Goal: Information Seeking & Learning: Learn about a topic

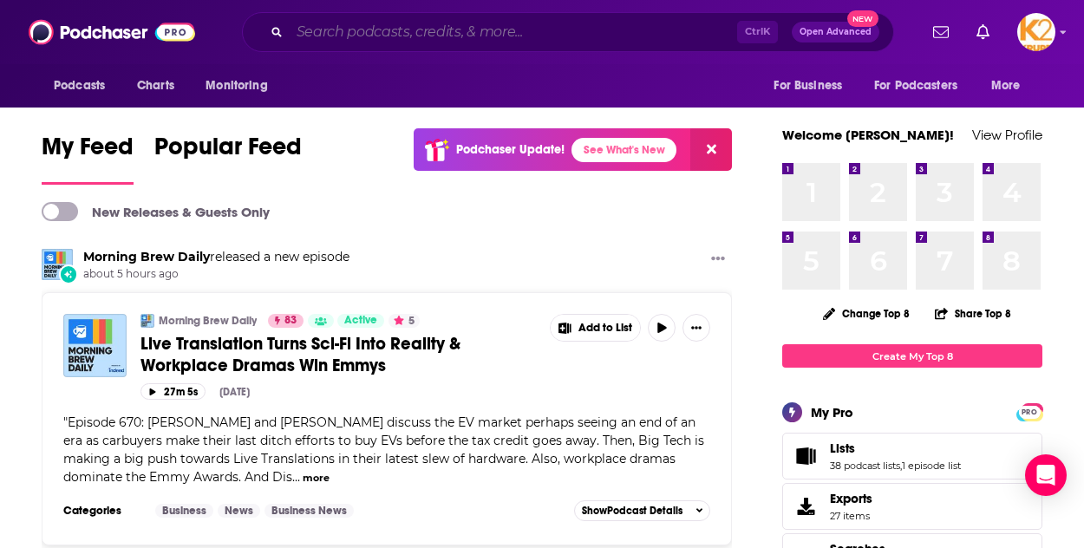
click at [497, 34] on input "Search podcasts, credits, & more..." at bounding box center [513, 32] width 447 height 28
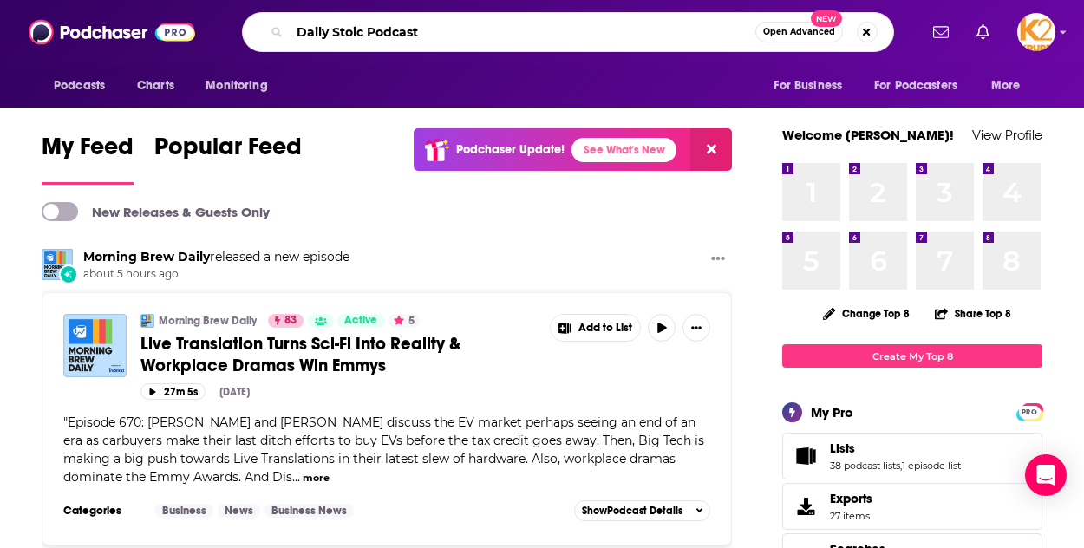
type input "Daily Stoic Podcast"
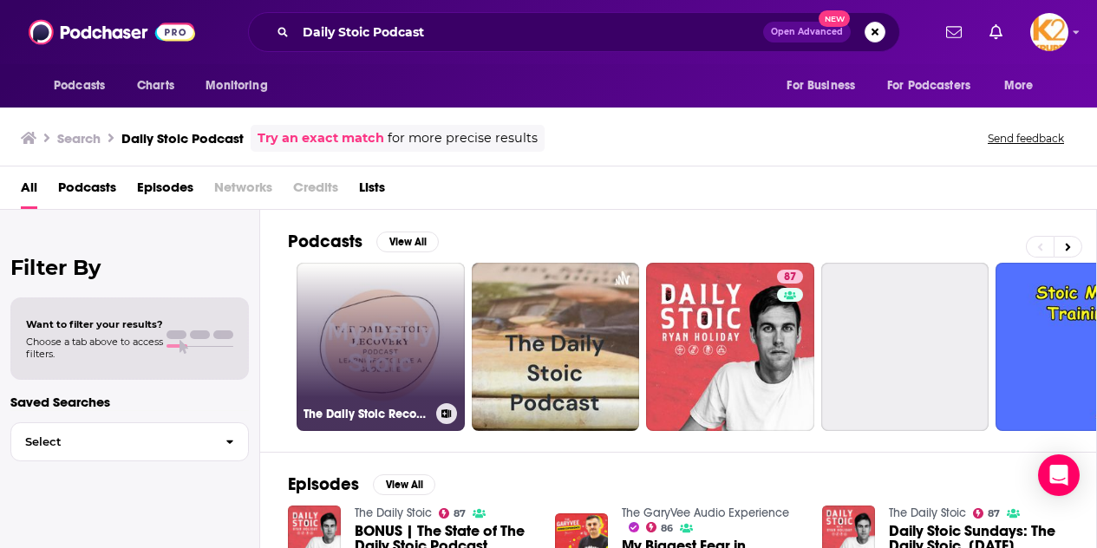
click at [347, 309] on link "The Daily Stoic Recovery Podcast" at bounding box center [381, 347] width 168 height 168
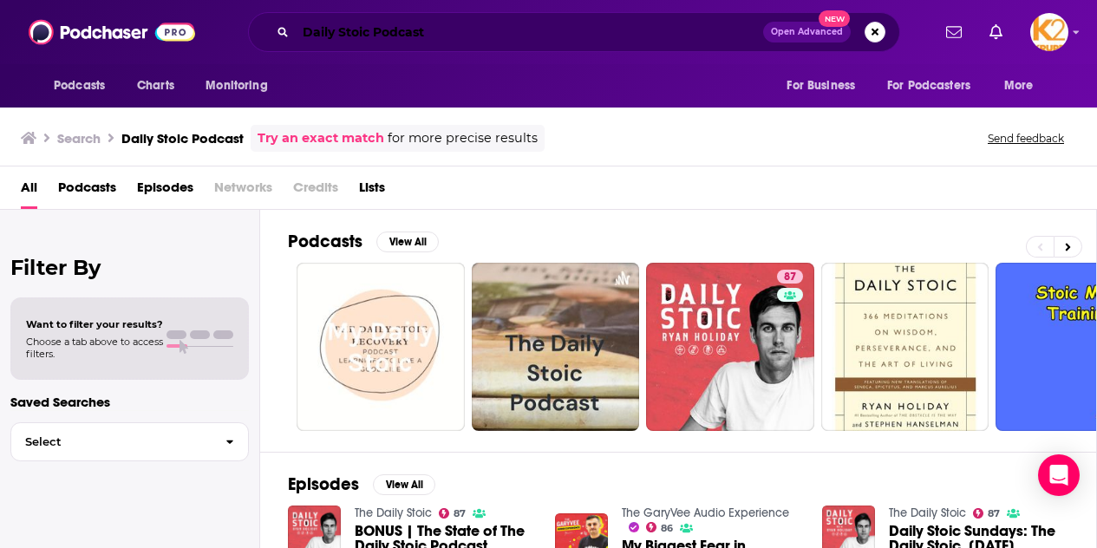
click at [304, 28] on input "Daily Stoic Podcast" at bounding box center [529, 32] width 467 height 28
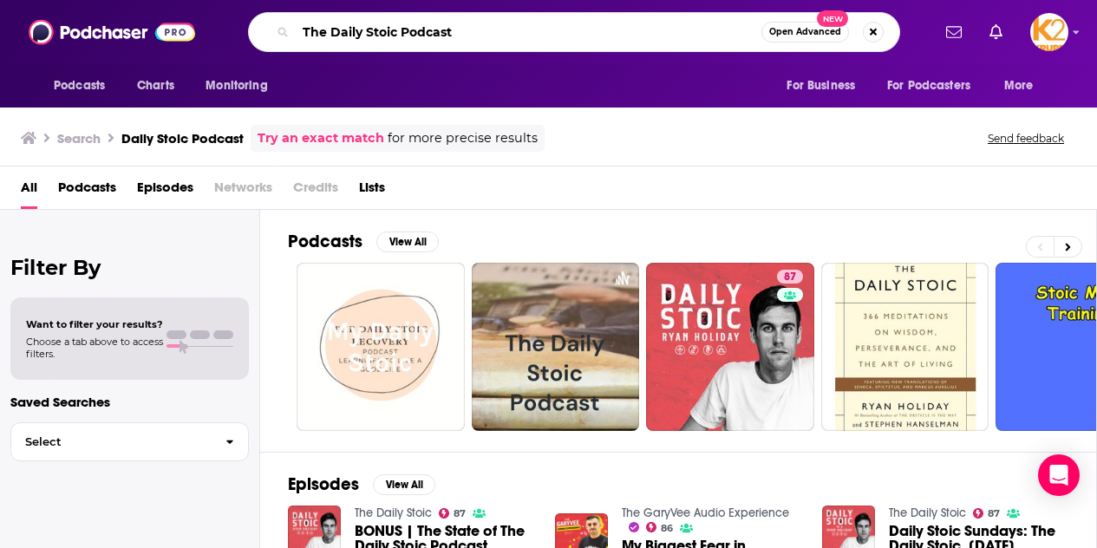
type input "The Daily Stoic Podcast"
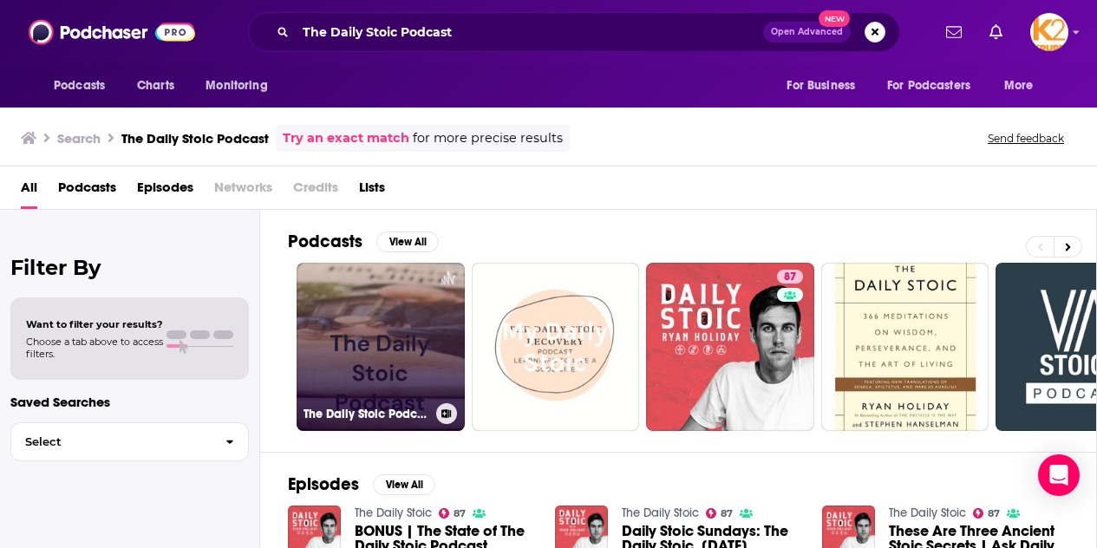
click at [436, 336] on link "The Daily Stoic Podcast" at bounding box center [381, 347] width 168 height 168
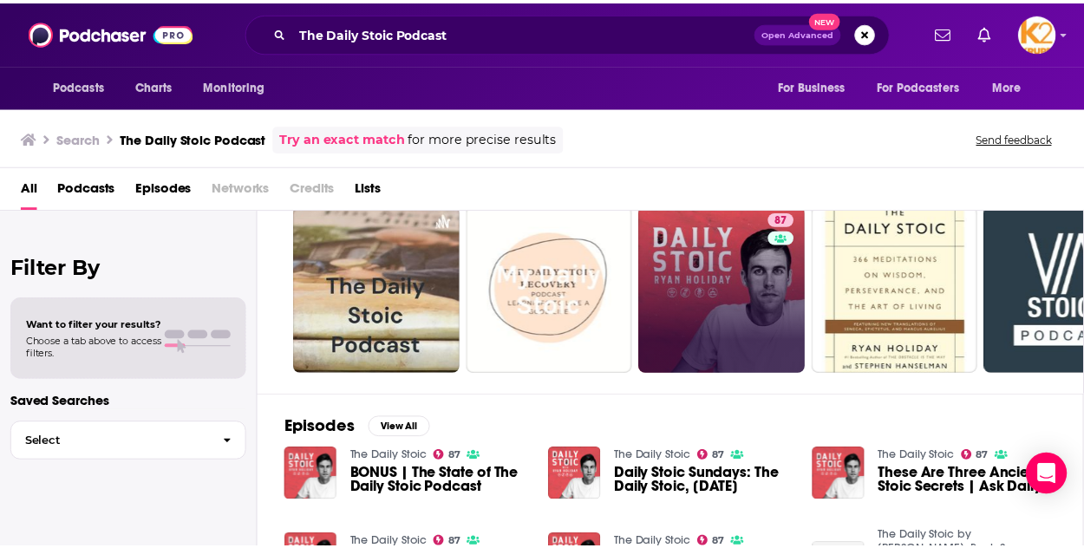
scroll to position [56, 0]
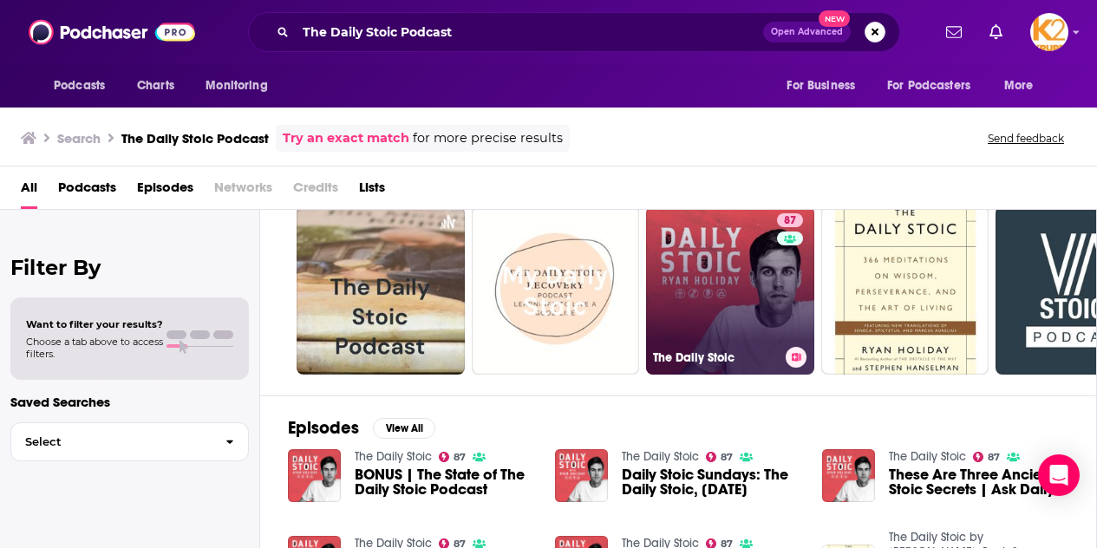
click at [736, 298] on link "87 The Daily Stoic" at bounding box center [730, 290] width 168 height 168
